Goal: Information Seeking & Learning: Learn about a topic

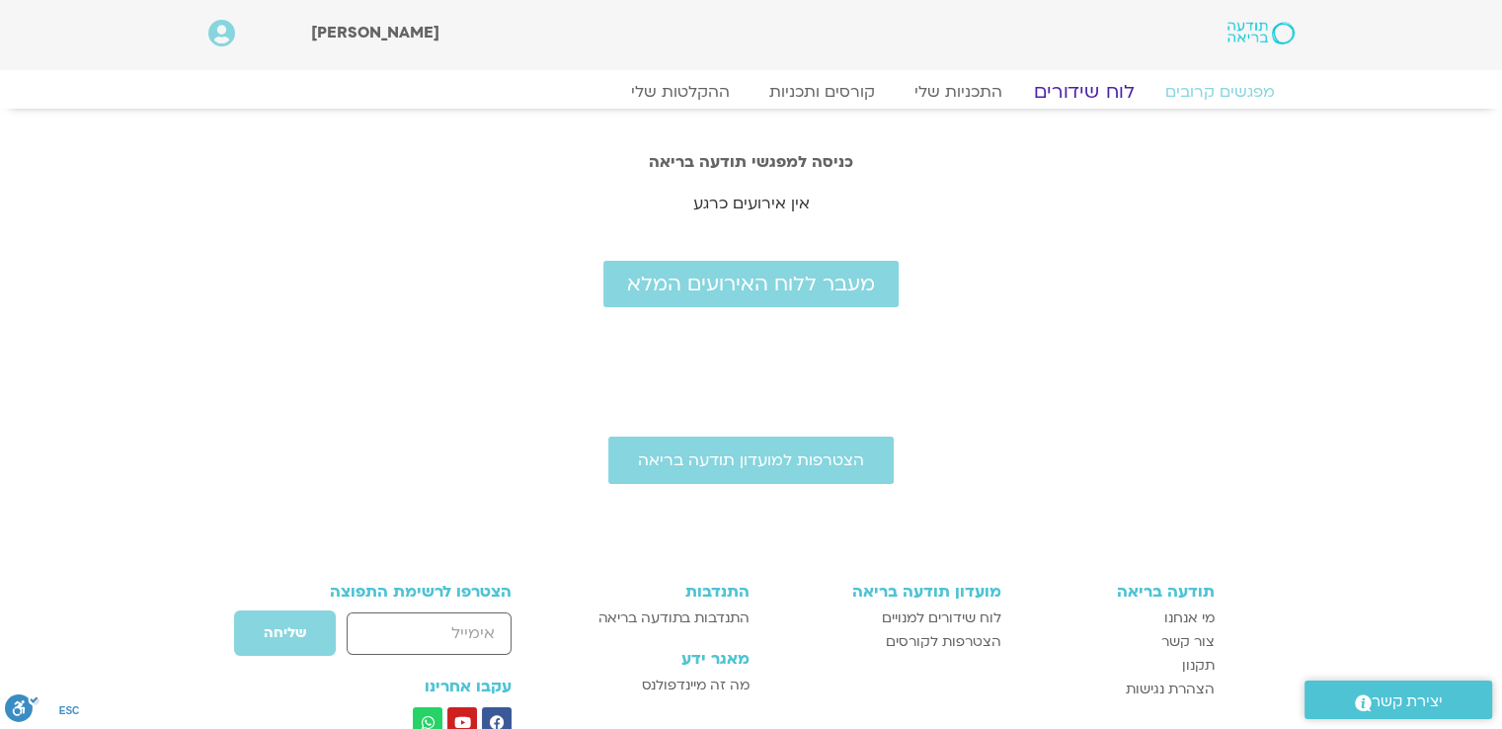
click at [1083, 95] on link "לוח שידורים" at bounding box center [1083, 92] width 148 height 24
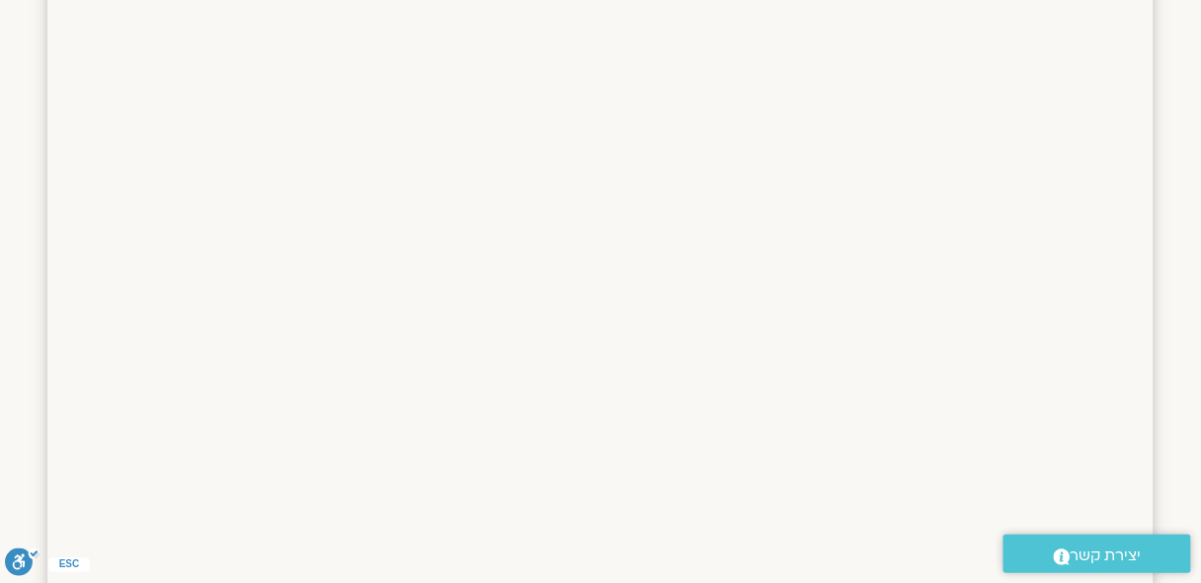
scroll to position [474, 0]
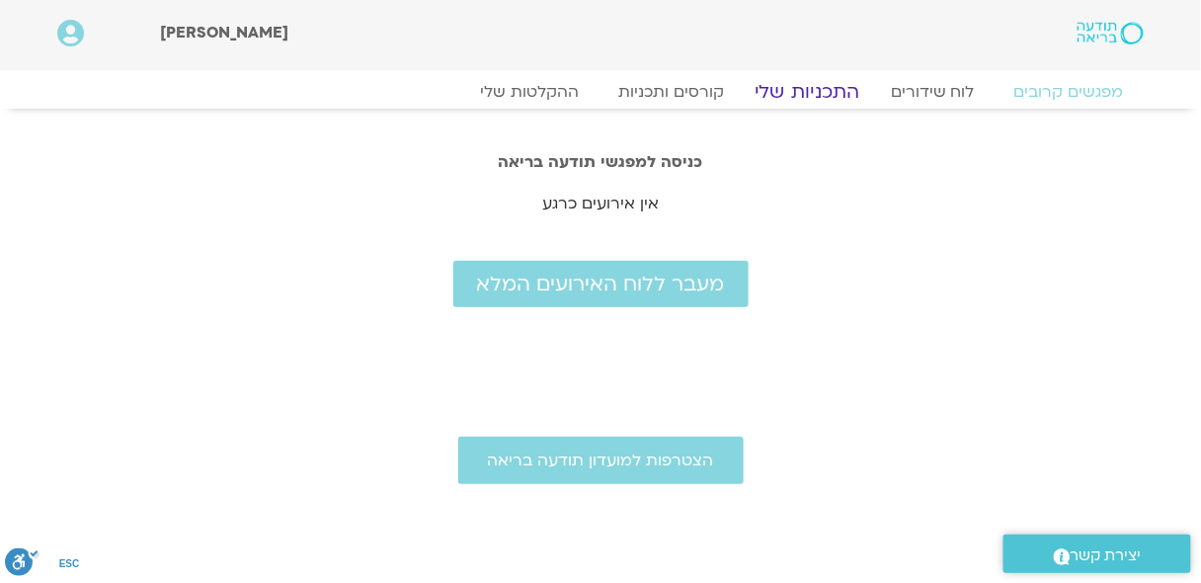
click at [807, 95] on link "התכניות שלי" at bounding box center [807, 92] width 153 height 24
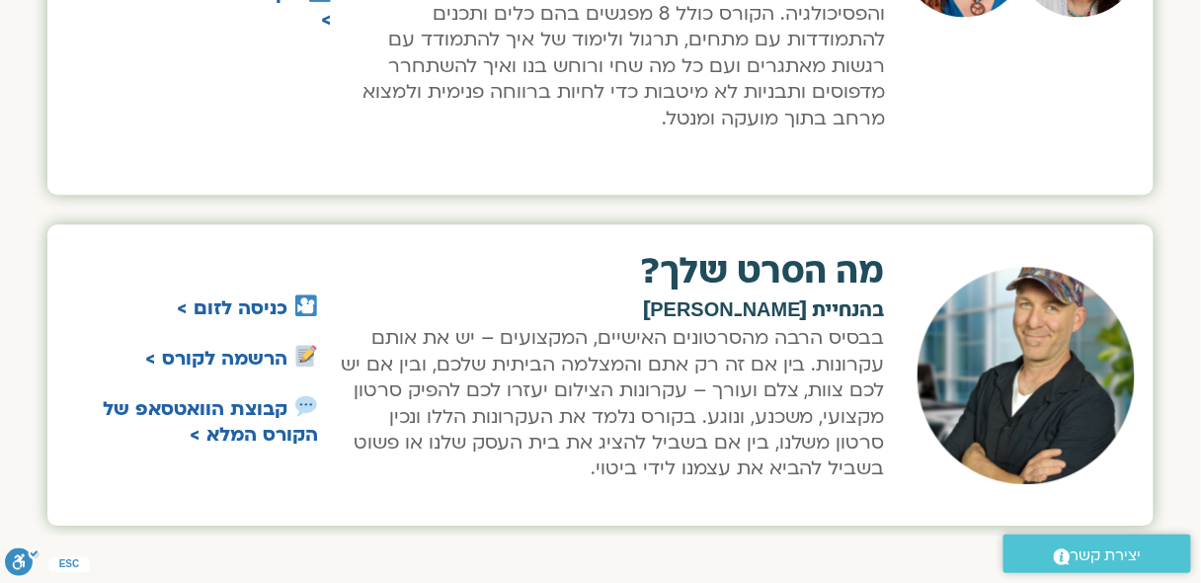
scroll to position [1137, 0]
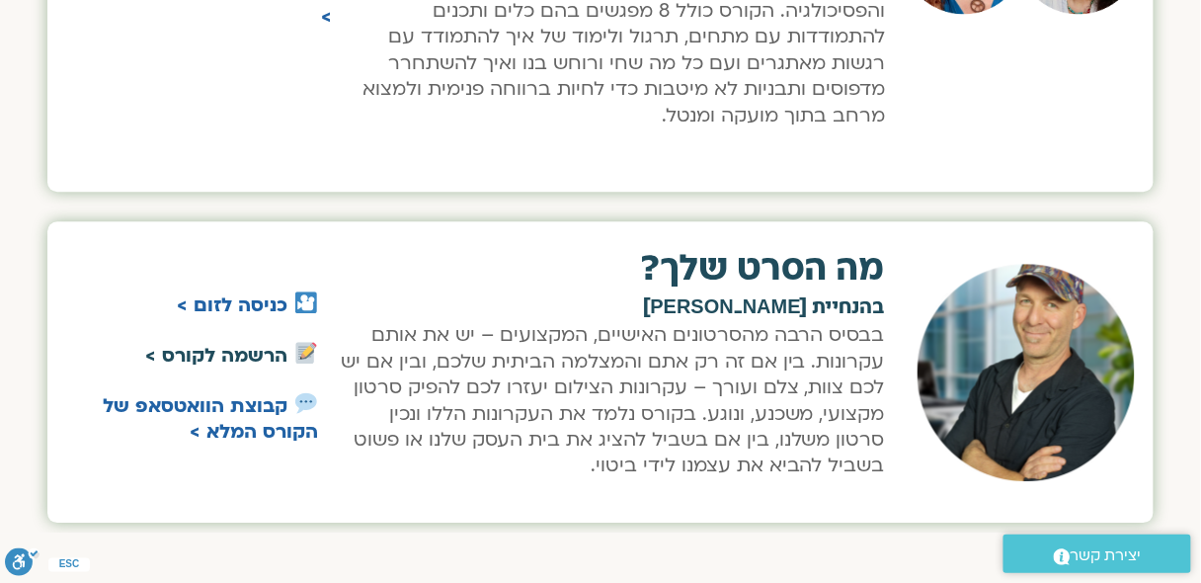
click at [244, 351] on link "הרשמה לקורס >" at bounding box center [216, 356] width 142 height 26
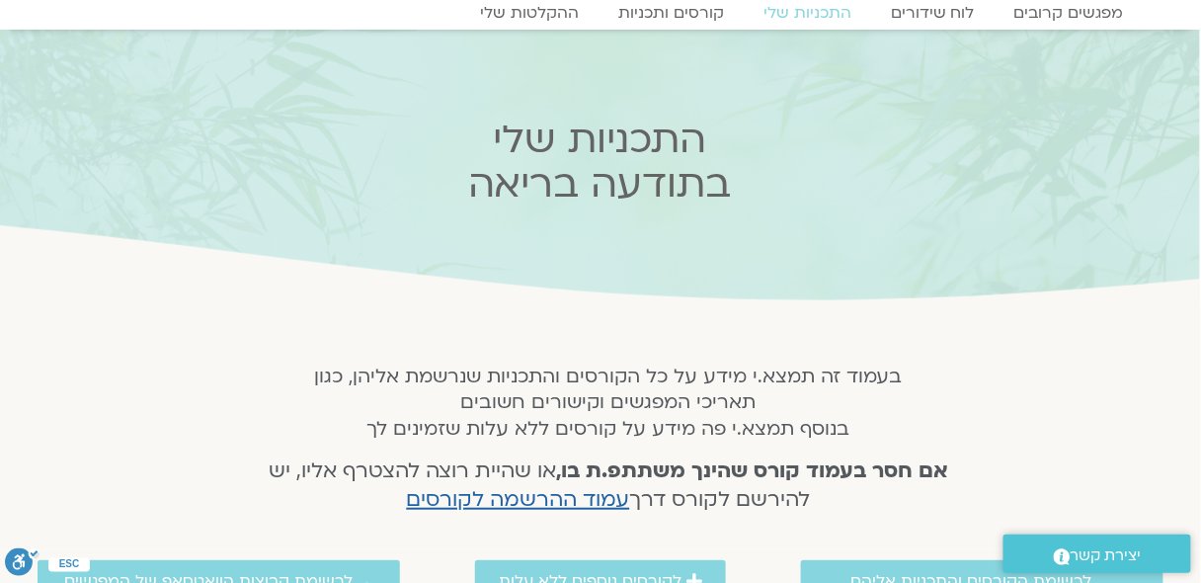
scroll to position [0, 0]
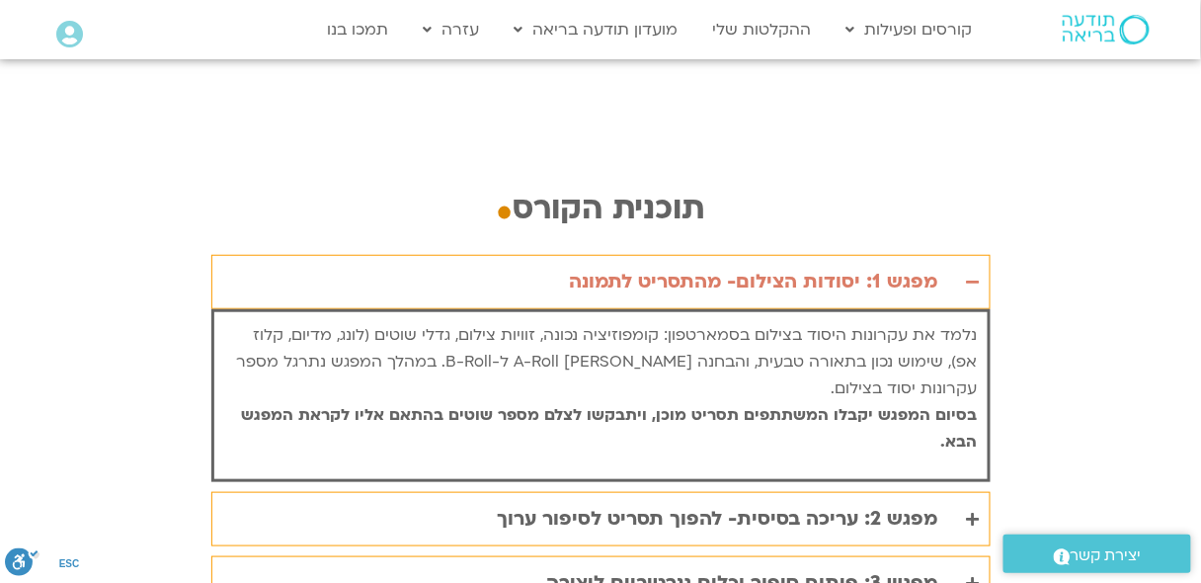
scroll to position [3983, 0]
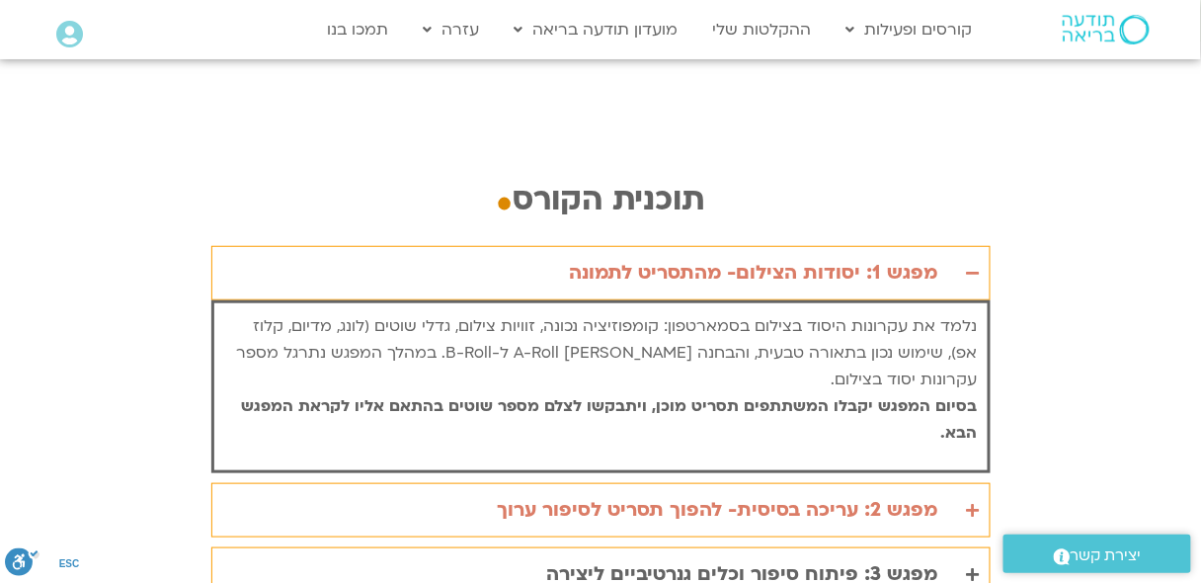
click at [973, 503] on icon "Accordion. Open links with Enter or Space, close with Escape, and navigate with…" at bounding box center [973, 510] width 13 height 15
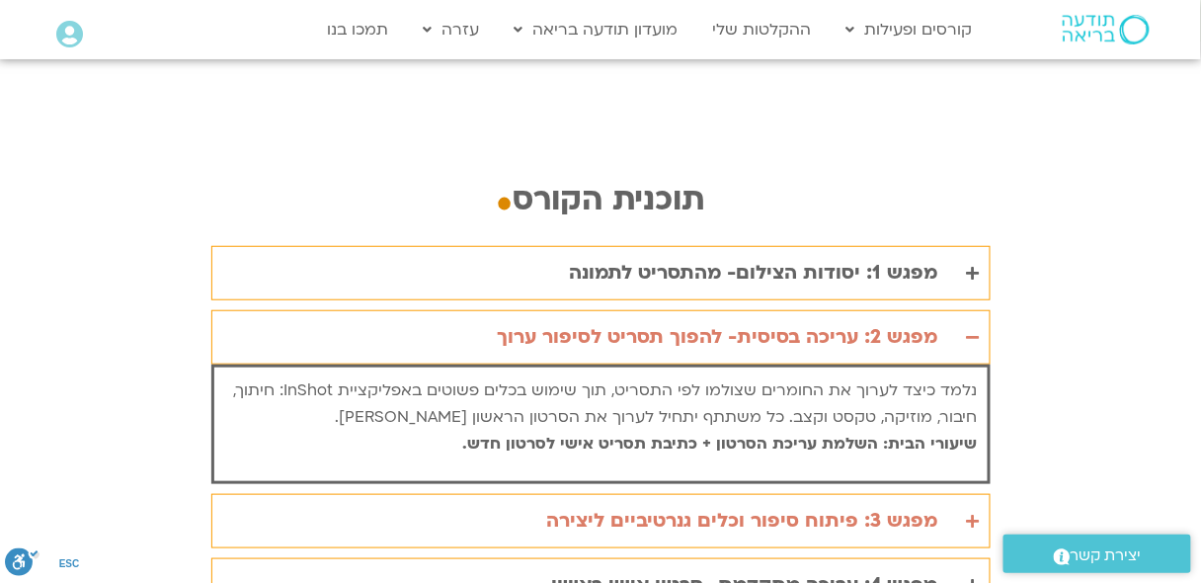
click at [967, 514] on icon "Accordion. Open links with Enter or Space, close with Escape, and navigate with…" at bounding box center [973, 521] width 13 height 15
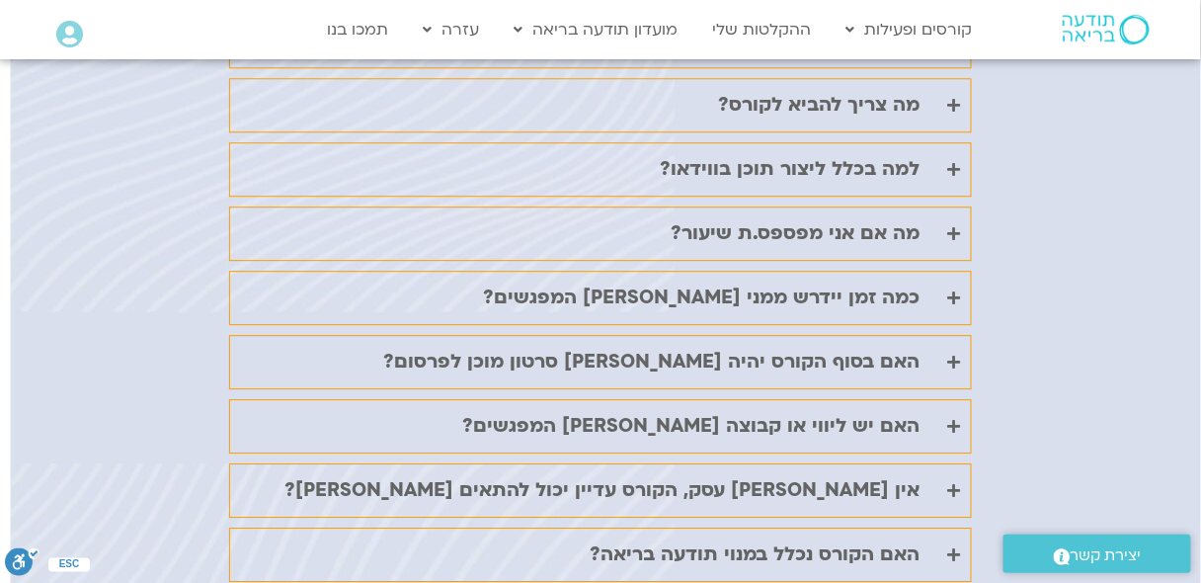
scroll to position [5050, 0]
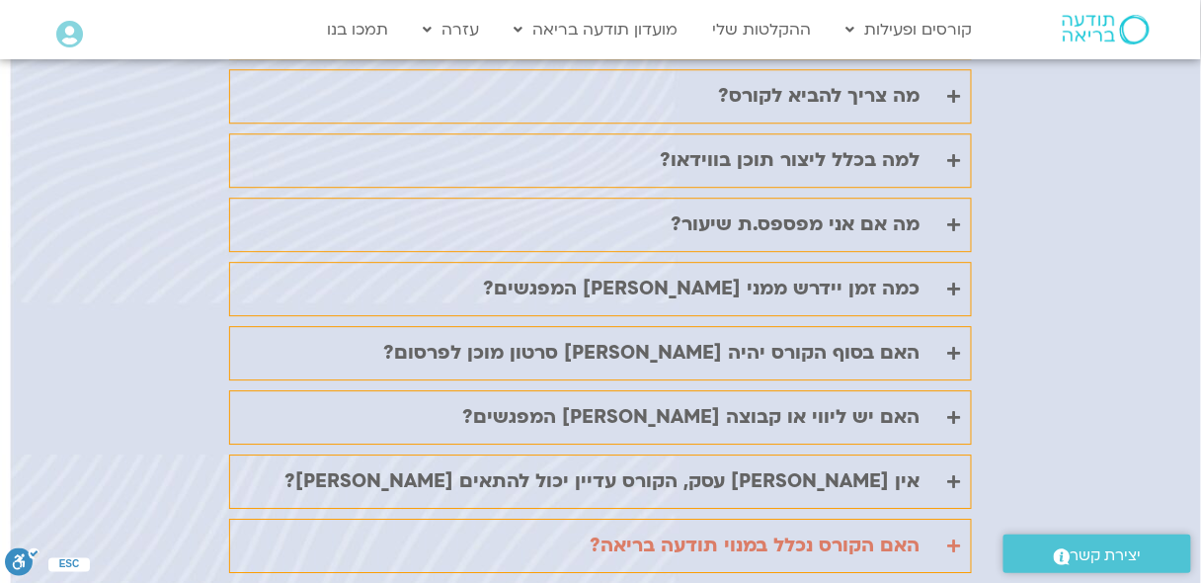
click at [954, 538] on icon "Accordion. Open links with Enter or Space, close with Escape, and navigate with…" at bounding box center [954, 545] width 13 height 15
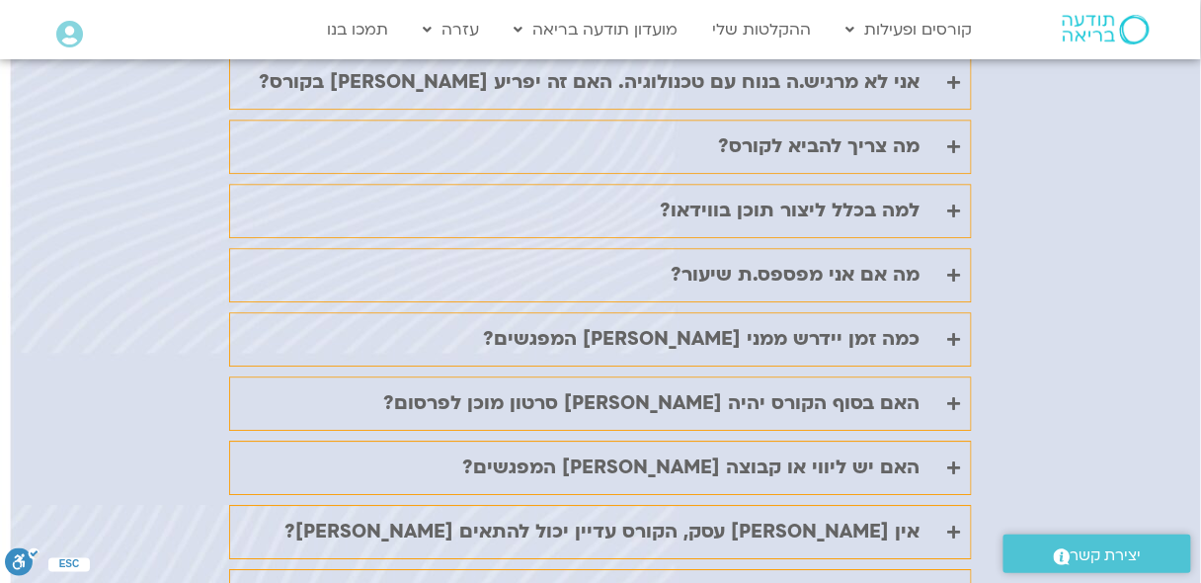
scroll to position [4865, 0]
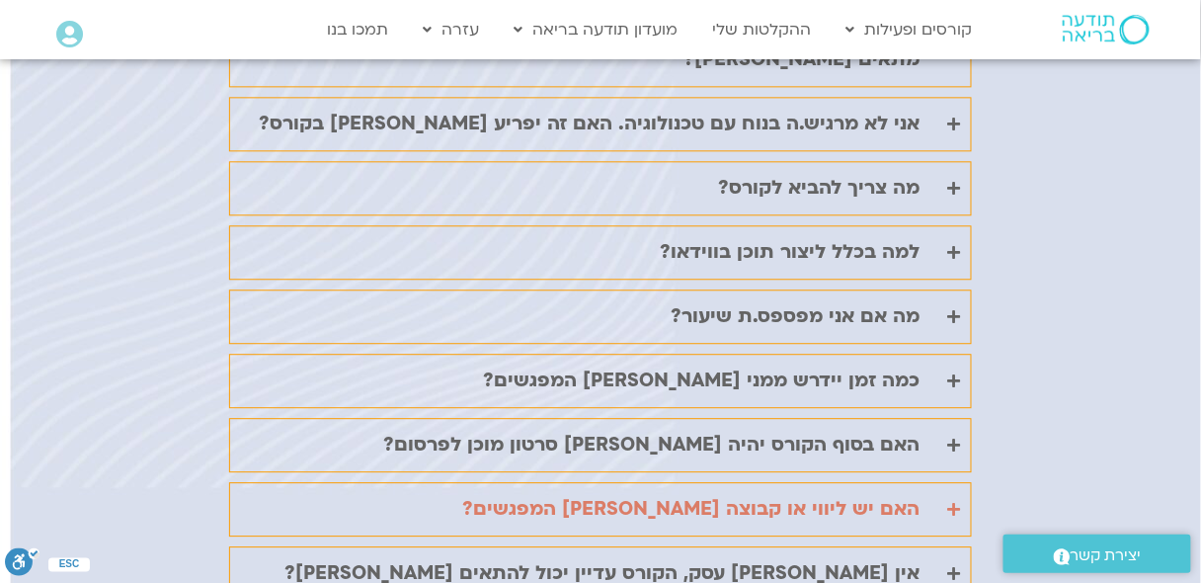
click at [948, 502] on icon "Accordion. Open links with Enter or Space, close with Escape, and navigate with…" at bounding box center [954, 509] width 13 height 15
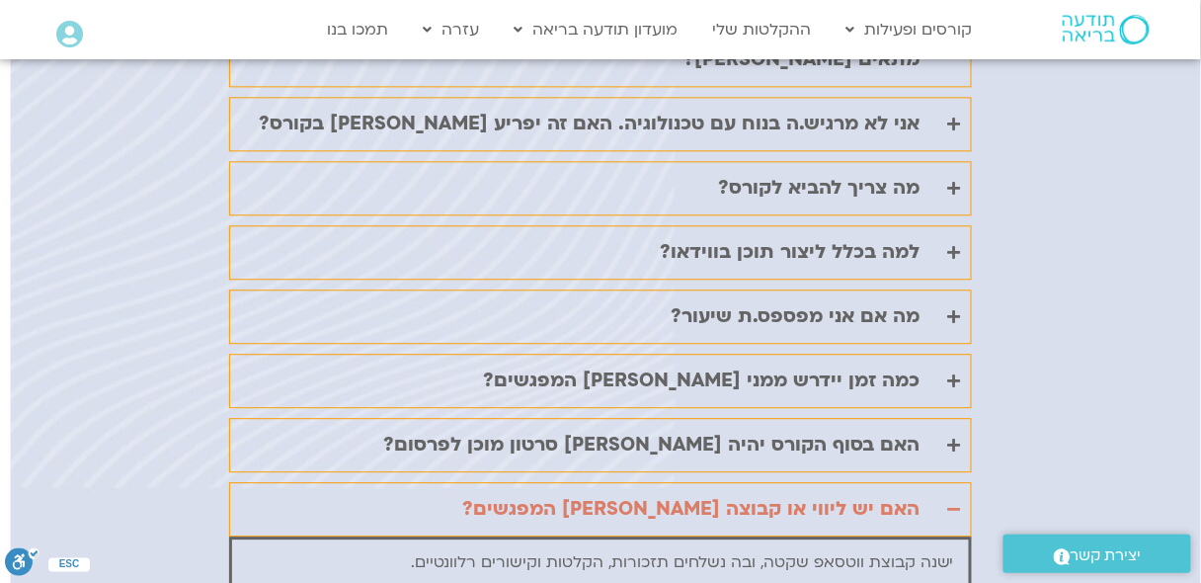
click at [948, 502] on icon "Accordion. Open links with Enter or Space, close with Escape, and navigate with…" at bounding box center [954, 509] width 13 height 15
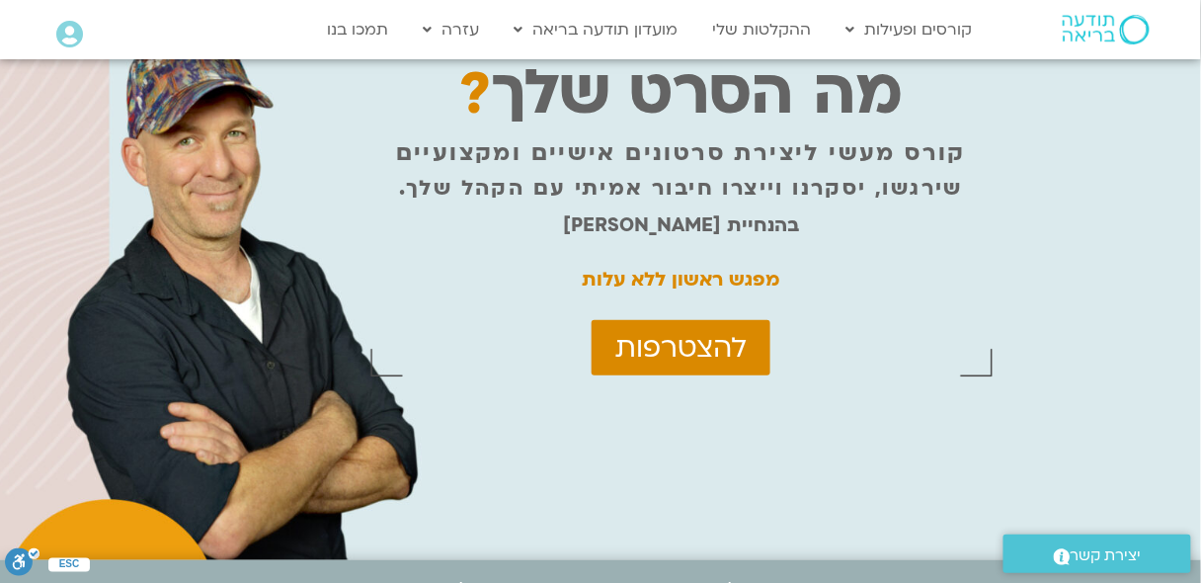
scroll to position [0, 0]
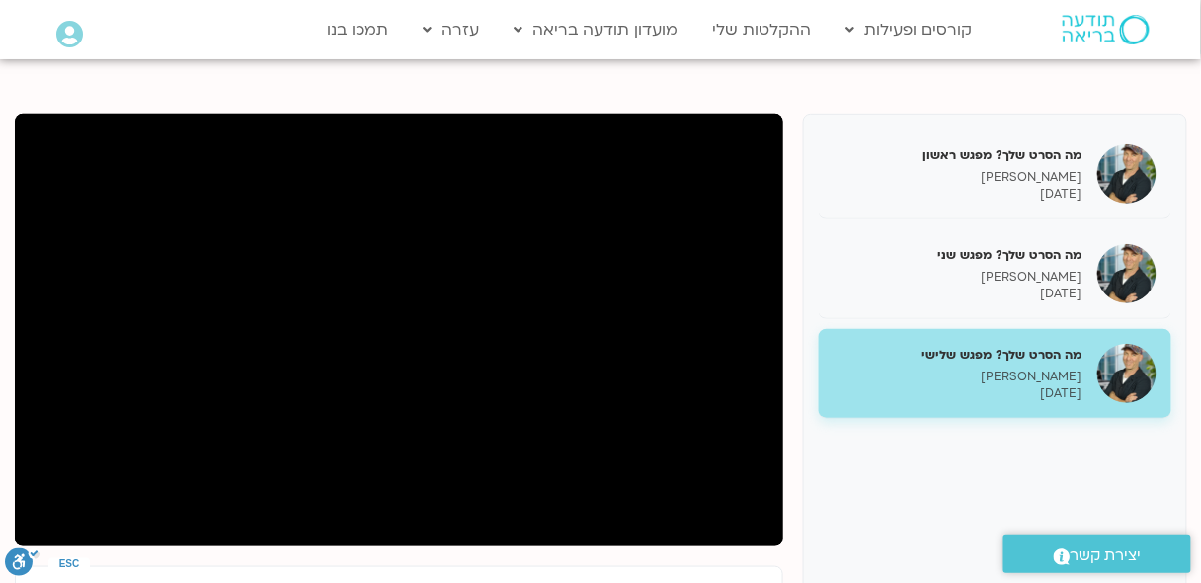
scroll to position [202, 0]
